Goal: Task Accomplishment & Management: Use online tool/utility

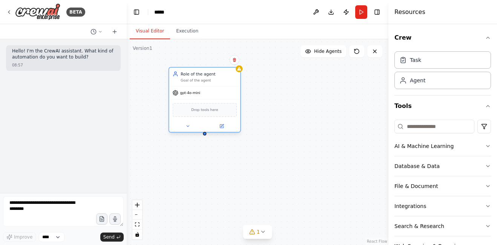
drag, startPoint x: 214, startPoint y: 90, endPoint x: 227, endPoint y: 87, distance: 13.0
click at [227, 87] on div "gpt-4o-mini" at bounding box center [204, 92] width 71 height 13
click at [408, 63] on div "Task" at bounding box center [442, 59] width 97 height 17
click at [285, 106] on div "Role of the agent Goal of the agent gpt-4o-mini Drop tools here" at bounding box center [258, 142] width 262 height 206
click at [404, 84] on div "Agent" at bounding box center [442, 79] width 97 height 17
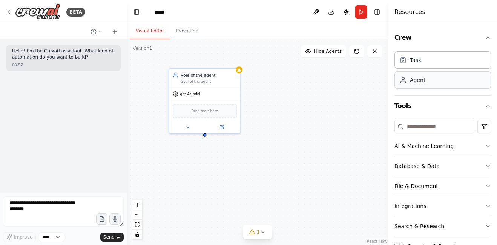
click at [404, 84] on div "Agent" at bounding box center [442, 79] width 97 height 17
drag, startPoint x: 404, startPoint y: 84, endPoint x: 286, endPoint y: 96, distance: 118.2
click at [281, 97] on div "BETA Hello! I'm the CrewAI assistant. What kind of automation do you want to bu…" at bounding box center [248, 122] width 497 height 245
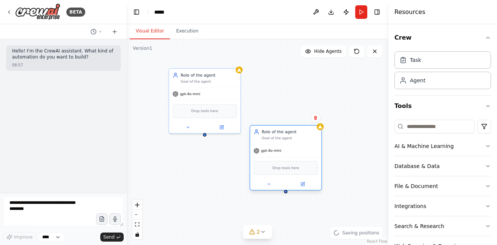
drag, startPoint x: 305, startPoint y: 161, endPoint x: 263, endPoint y: 147, distance: 44.8
click at [255, 177] on div "gpt-4o-mini Drop tools here" at bounding box center [285, 167] width 71 height 46
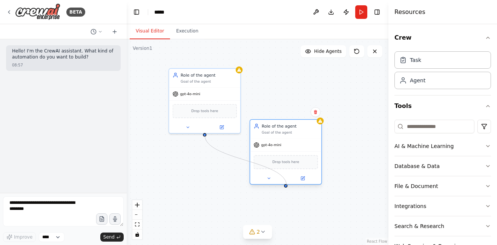
drag, startPoint x: 205, startPoint y: 134, endPoint x: 287, endPoint y: 186, distance: 96.3
click at [287, 186] on div "Role of the agent Goal of the agent gpt-4o-mini Drop tools here Role of the age…" at bounding box center [257, 112] width 201 height 158
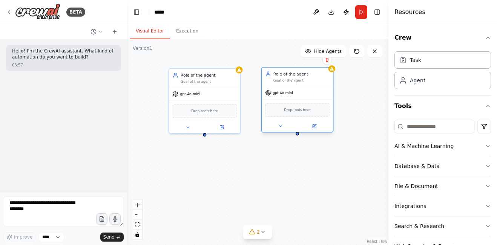
drag, startPoint x: 288, startPoint y: 156, endPoint x: 297, endPoint y: 104, distance: 53.1
click at [297, 104] on div "Drop tools here" at bounding box center [297, 110] width 64 height 14
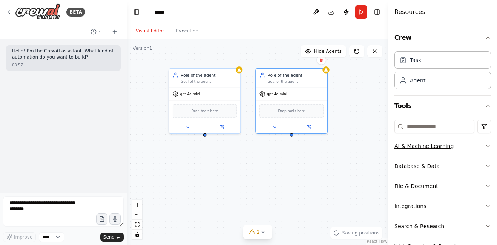
click at [485, 144] on icon "button" at bounding box center [488, 146] width 6 height 6
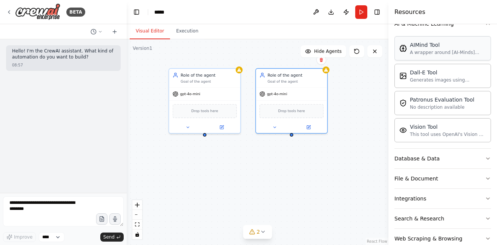
scroll to position [138, 0]
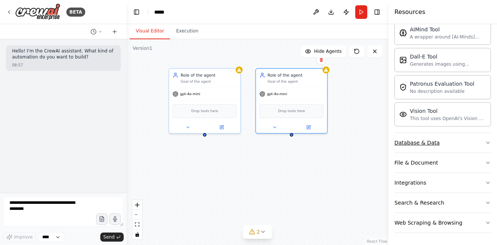
click at [436, 140] on button "Database & Data" at bounding box center [442, 143] width 97 height 20
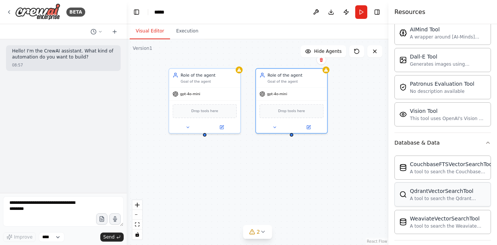
scroll to position [226, 0]
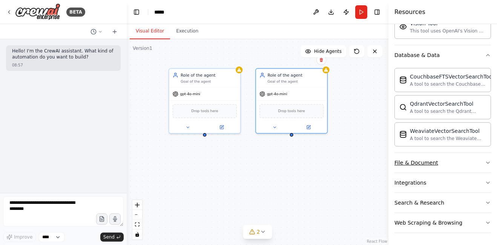
click at [436, 159] on button "File & Document" at bounding box center [442, 163] width 97 height 20
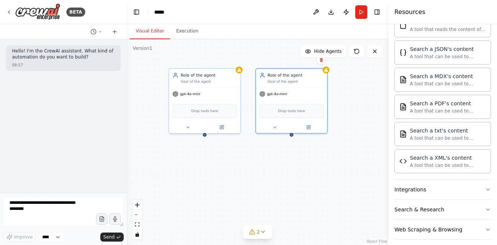
scroll to position [449, 0]
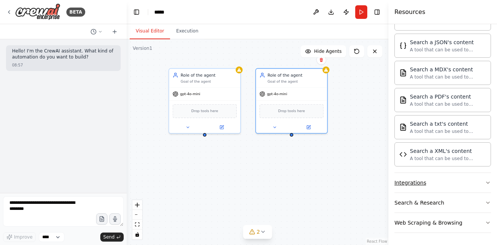
click at [440, 188] on button "Integrations" at bounding box center [442, 183] width 97 height 20
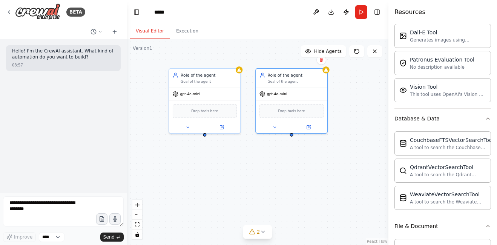
scroll to position [213, 0]
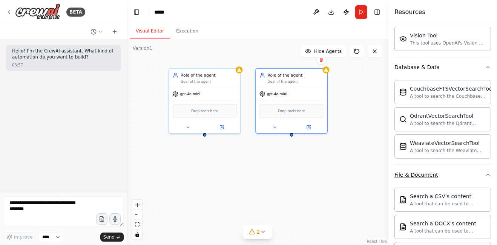
click at [485, 175] on icon "button" at bounding box center [488, 175] width 6 height 6
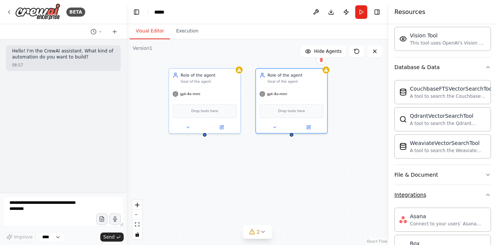
click at [485, 192] on icon "button" at bounding box center [488, 195] width 6 height 6
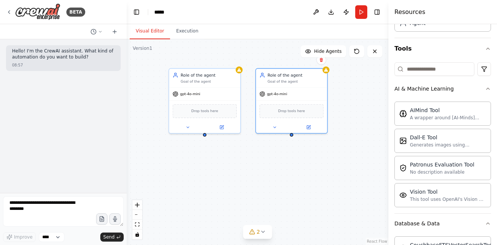
scroll to position [0, 0]
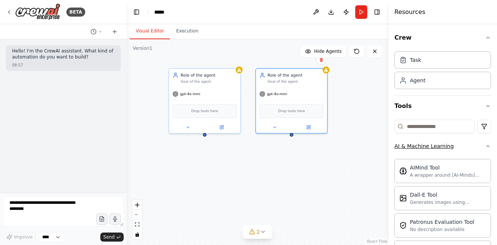
click at [485, 147] on icon "button" at bounding box center [488, 146] width 6 height 6
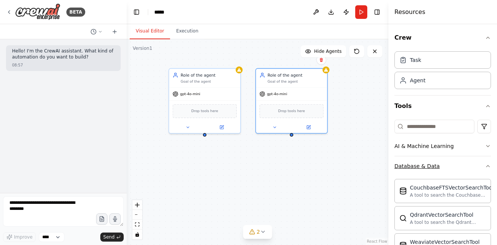
click at [485, 165] on icon "button" at bounding box center [488, 166] width 6 height 6
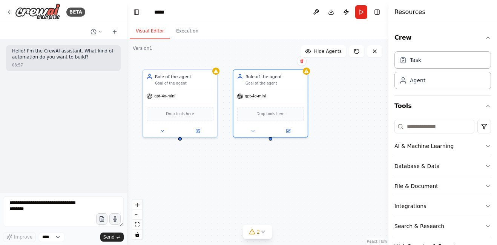
drag, startPoint x: 283, startPoint y: 161, endPoint x: 266, endPoint y: 168, distance: 18.9
click at [264, 165] on div "Role of the agent Goal of the agent gpt-4o-mini Drop tools here Role of the age…" at bounding box center [258, 142] width 262 height 206
click at [197, 131] on icon at bounding box center [198, 130] width 3 height 3
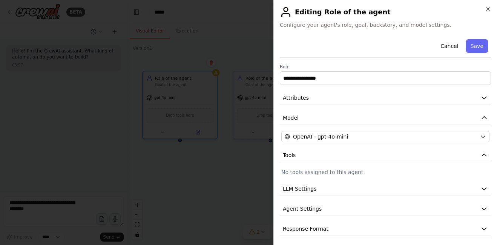
click at [213, 30] on div at bounding box center [248, 122] width 497 height 245
